Goal: Transaction & Acquisition: Purchase product/service

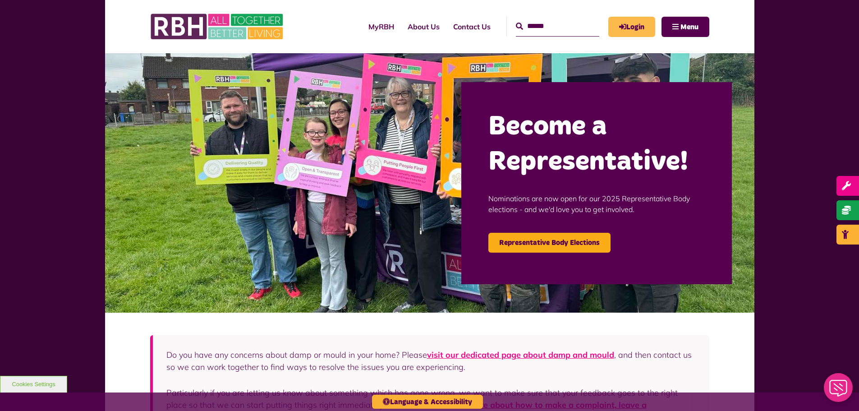
click at [627, 28] on link "Login" at bounding box center [632, 27] width 47 height 20
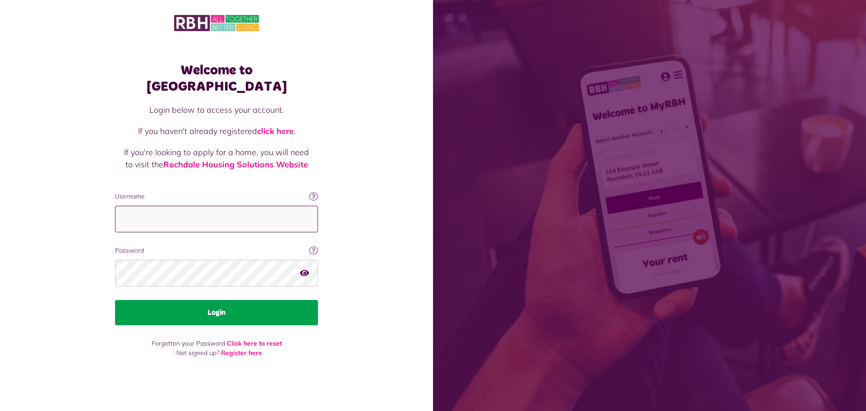
type input "**********"
click at [209, 306] on button "Login" at bounding box center [216, 312] width 203 height 25
click at [208, 306] on button "Login" at bounding box center [216, 312] width 203 height 25
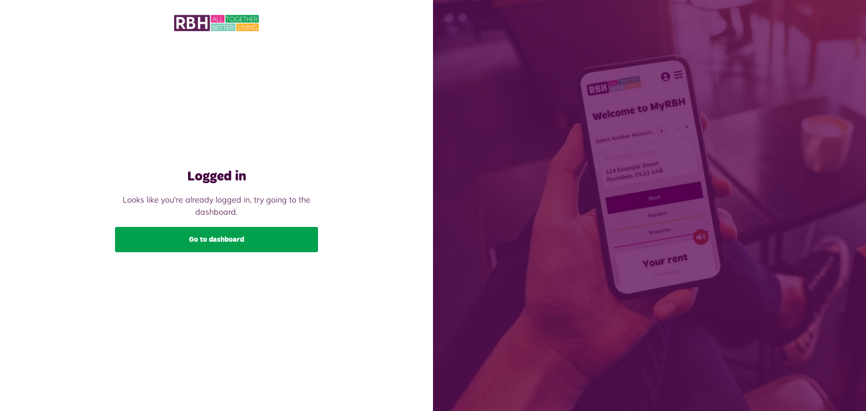
click at [221, 232] on link "Go to dashboard" at bounding box center [216, 239] width 203 height 25
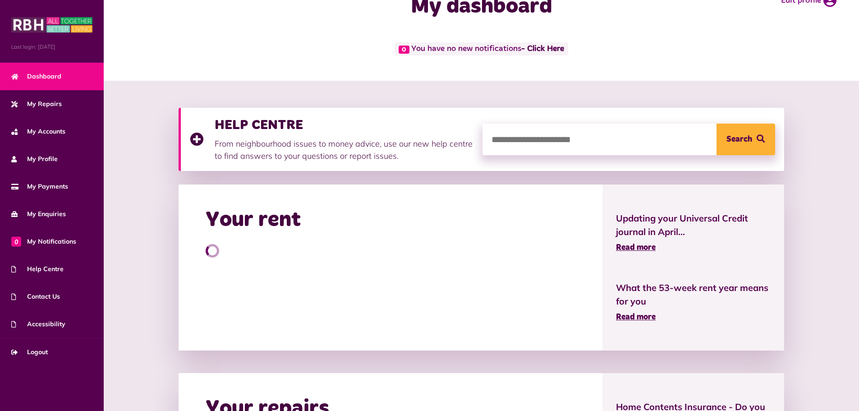
scroll to position [45, 0]
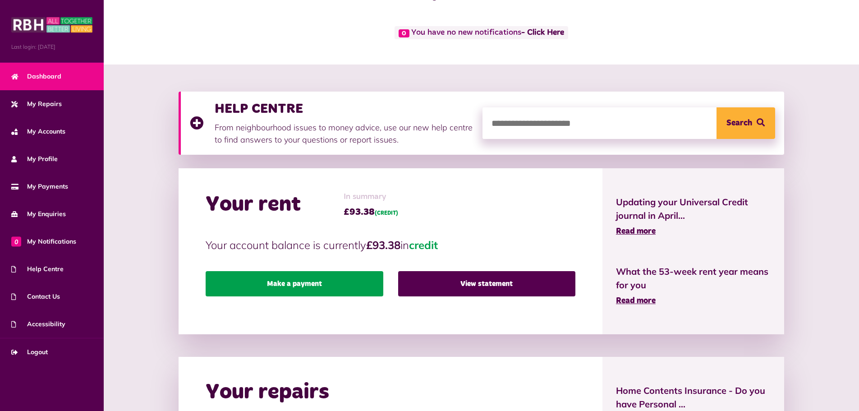
click at [341, 281] on link "Make a payment" at bounding box center [294, 283] width 177 height 25
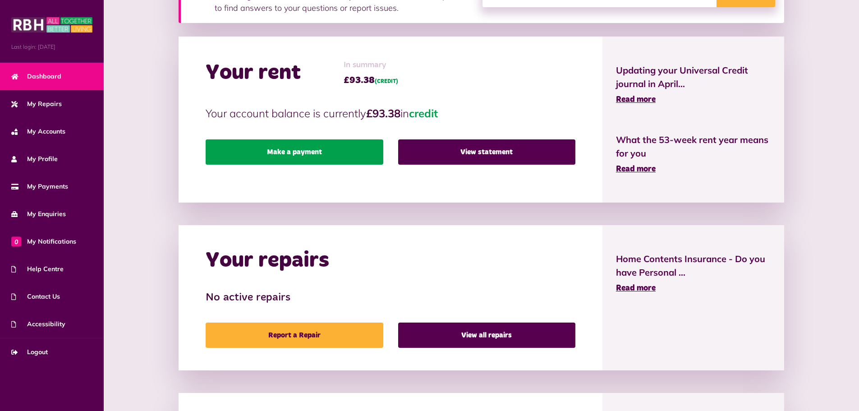
scroll to position [218, 0]
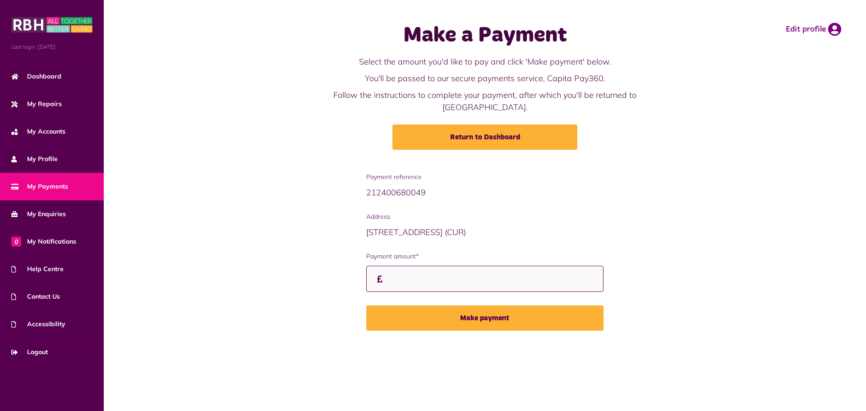
click at [433, 268] on input "Payment amount*" at bounding box center [485, 279] width 238 height 27
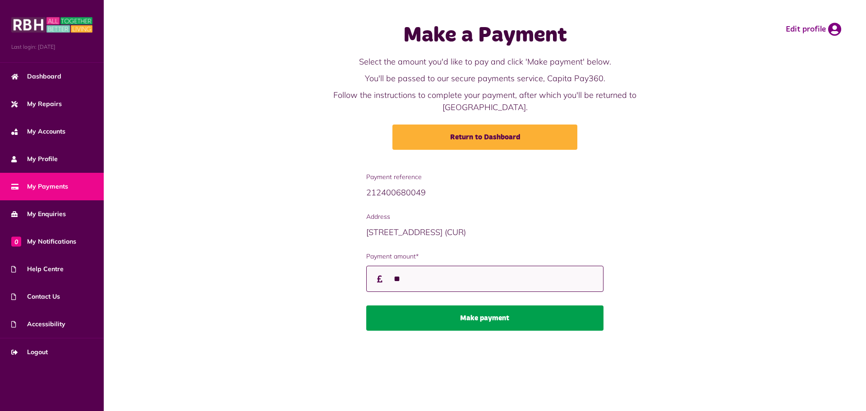
type input "**"
click at [477, 305] on button "Make payment" at bounding box center [485, 317] width 238 height 25
